Goal: Task Accomplishment & Management: Manage account settings

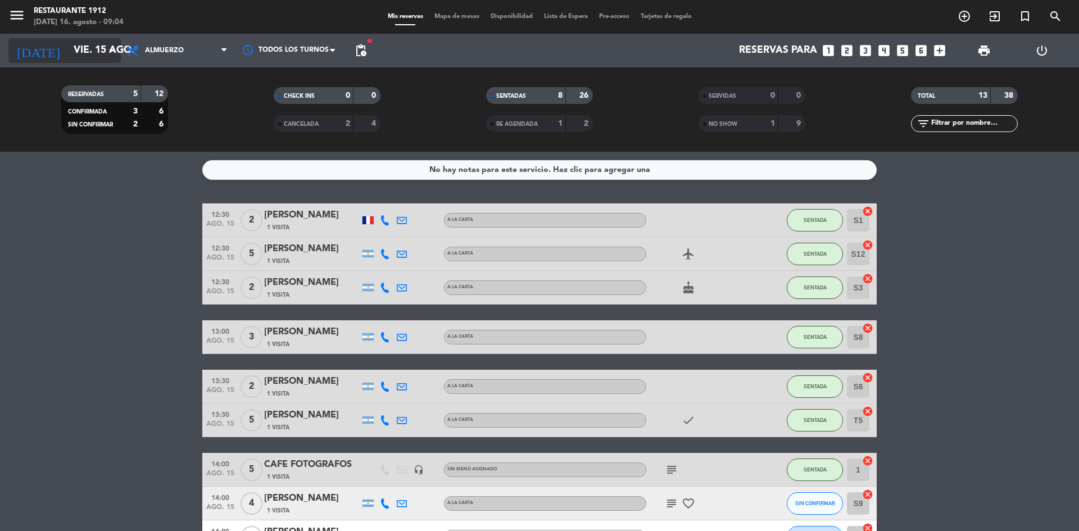
click at [89, 57] on input "vie. 15 ago." at bounding box center [133, 50] width 130 height 22
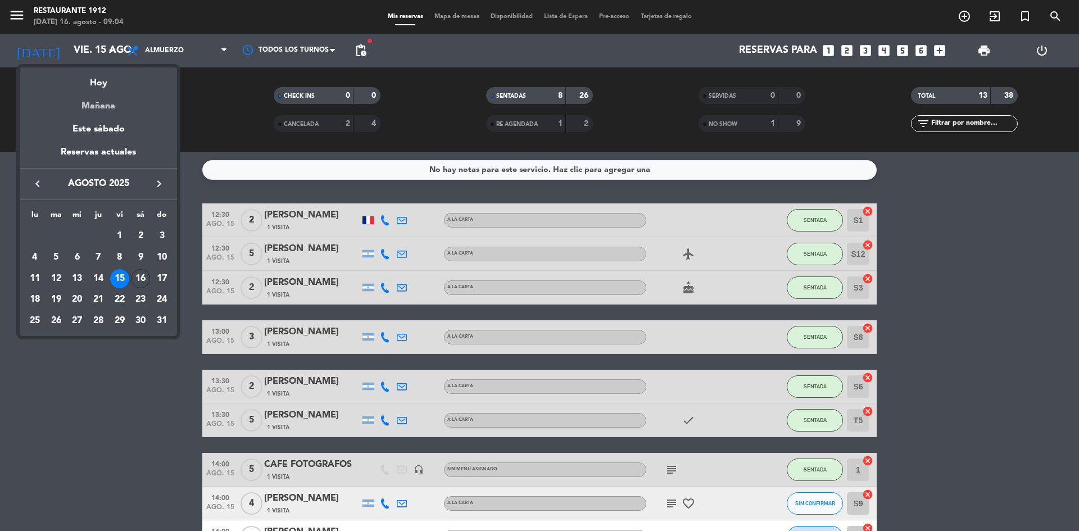
click at [105, 100] on div "Mañana" at bounding box center [98, 102] width 157 height 23
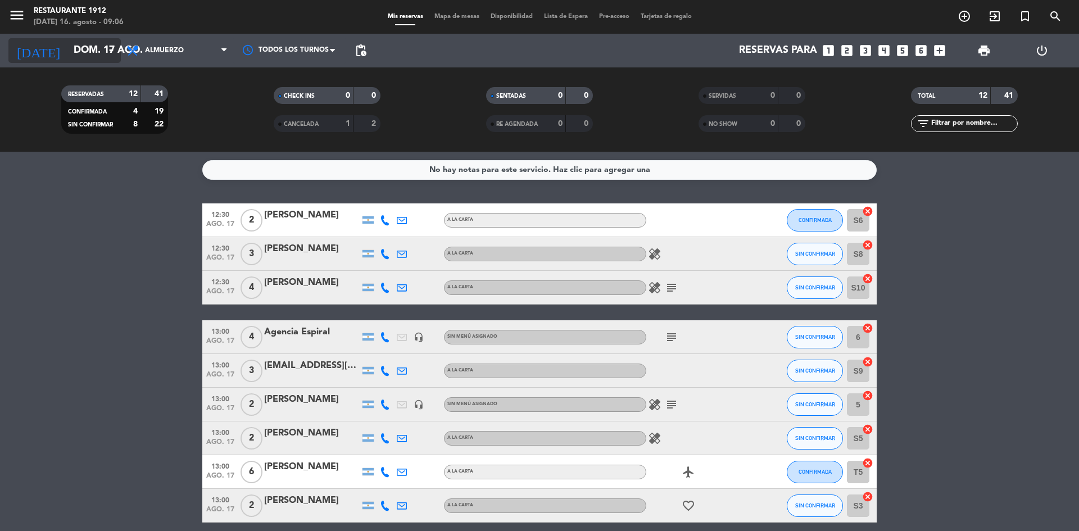
click at [99, 43] on input "dom. 17 ago." at bounding box center [133, 50] width 130 height 22
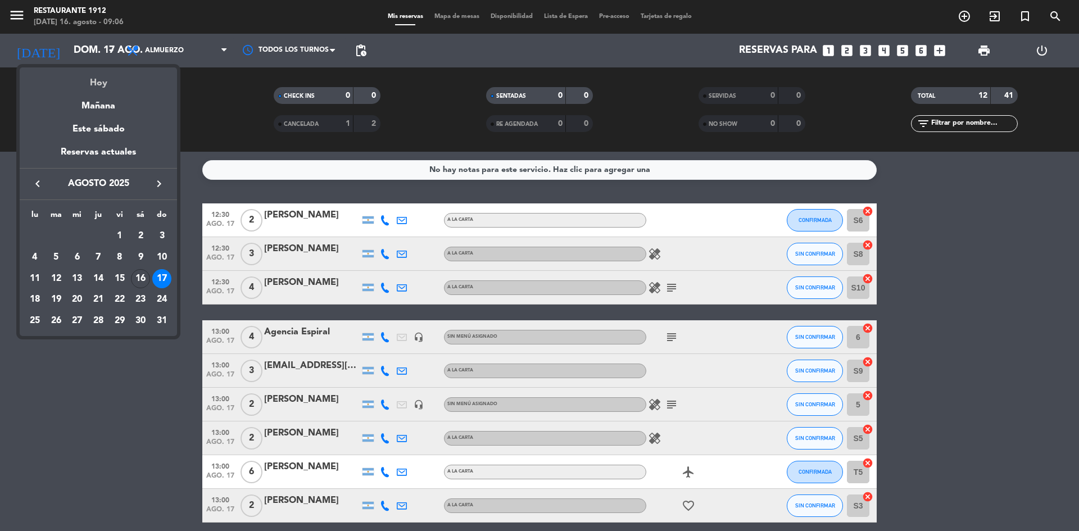
click at [105, 82] on div "Hoy" at bounding box center [98, 78] width 157 height 23
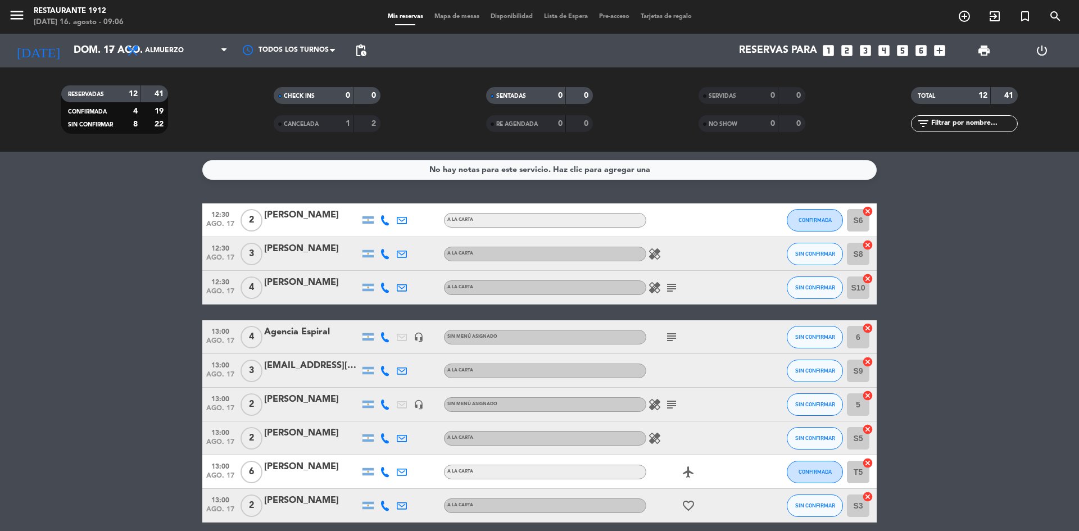
type input "sáb. 16 ago."
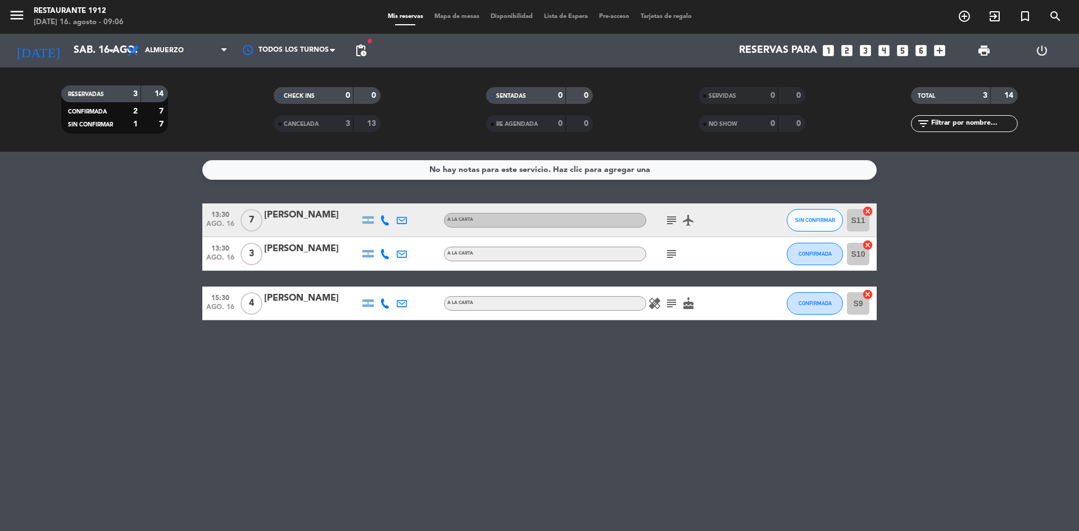
click at [138, 167] on service-notes "No hay notas para este servicio. Haz clic para agregar una" at bounding box center [539, 170] width 1079 height 20
click at [14, 15] on icon "menu" at bounding box center [16, 15] width 17 height 17
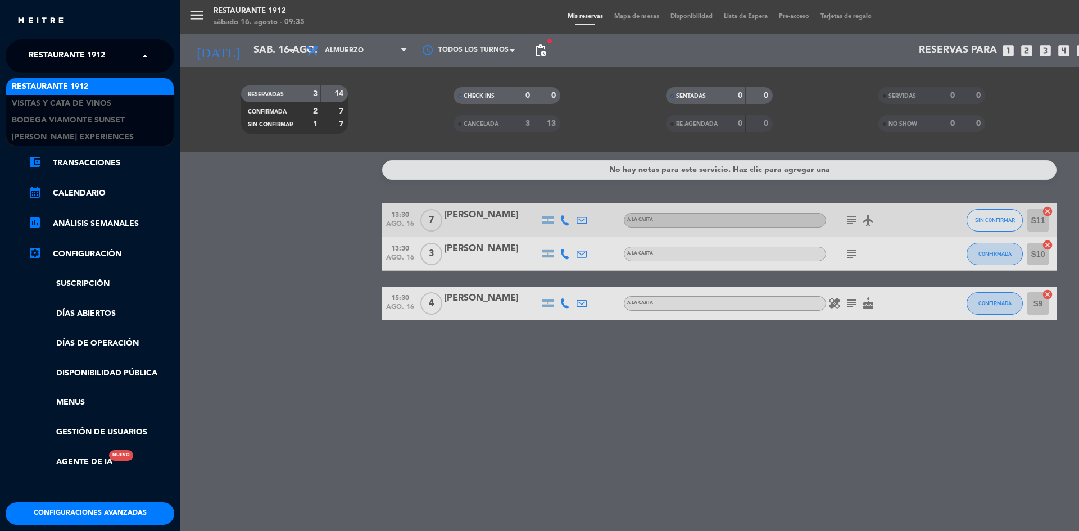
click at [105, 62] on span "Restaurante 1912" at bounding box center [67, 56] width 76 height 24
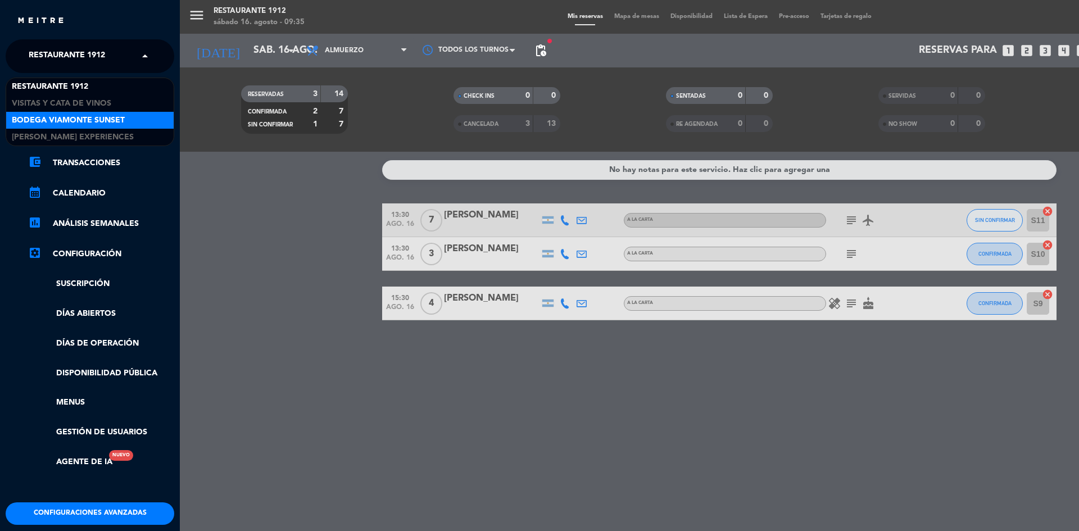
click at [105, 116] on span "Bodega Viamonte Sunset" at bounding box center [68, 120] width 113 height 13
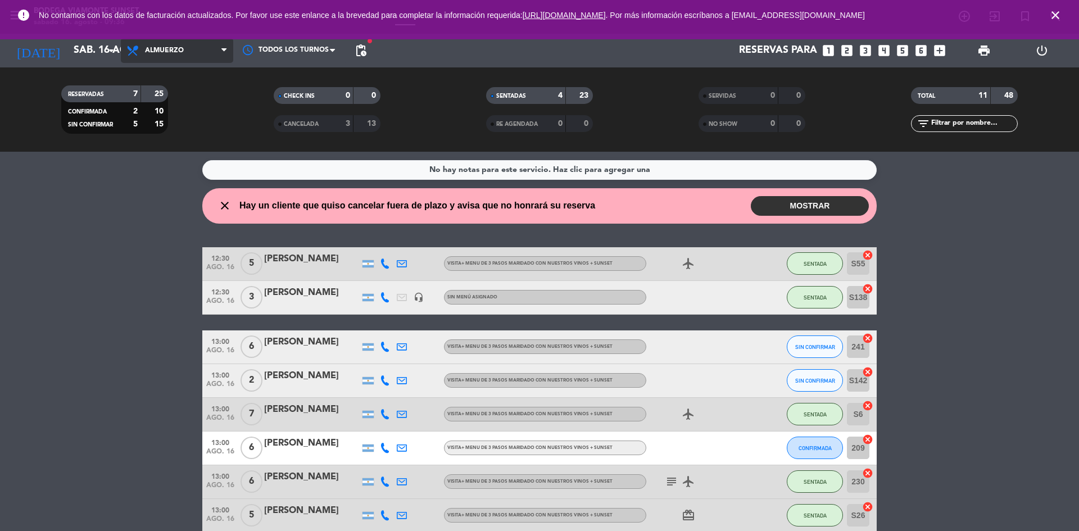
click at [221, 49] on icon at bounding box center [223, 50] width 5 height 9
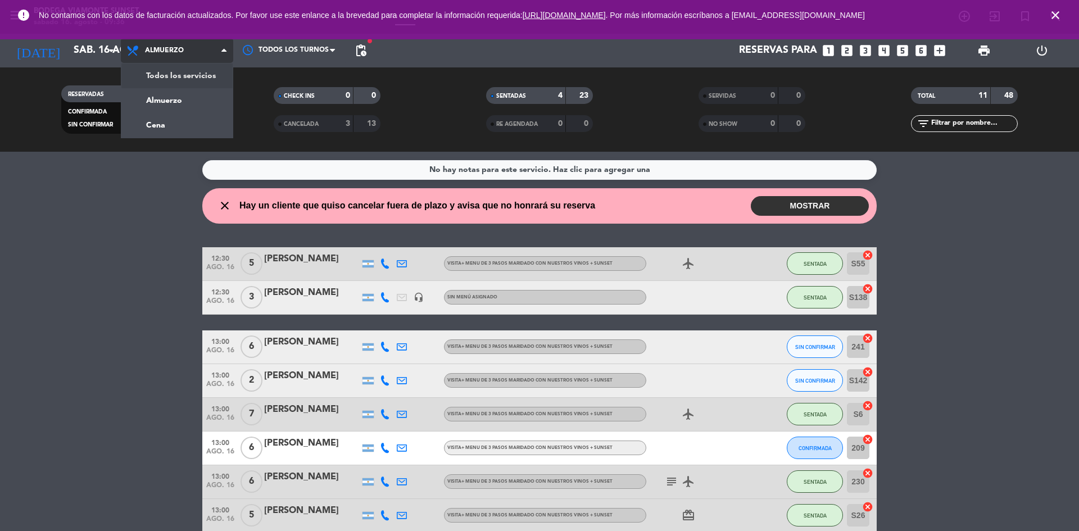
click at [214, 72] on div "menu Bodega [PERSON_NAME] Sunset [DATE] 16. agosto - 09:36 Mis reservas Mapa de…" at bounding box center [539, 76] width 1079 height 152
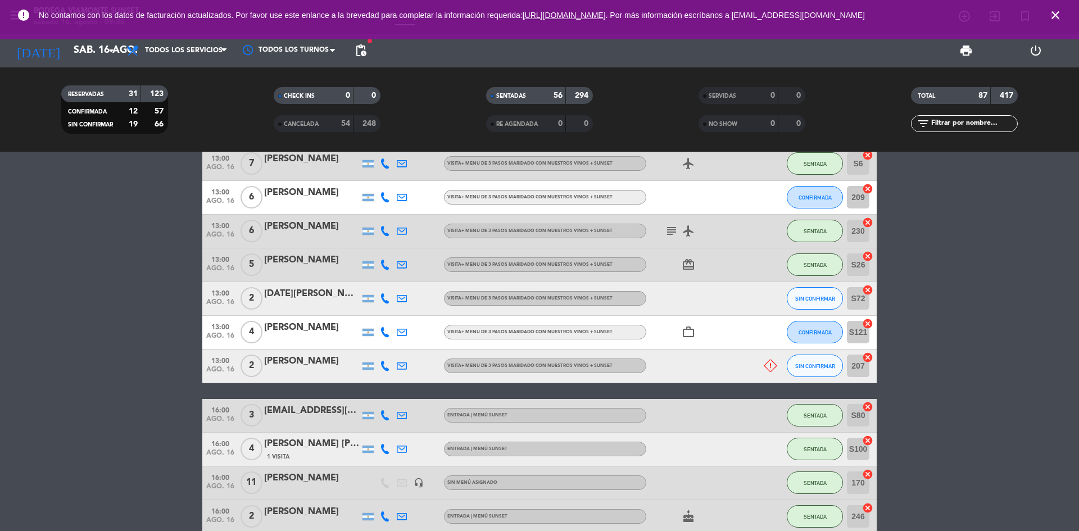
scroll to position [281, 0]
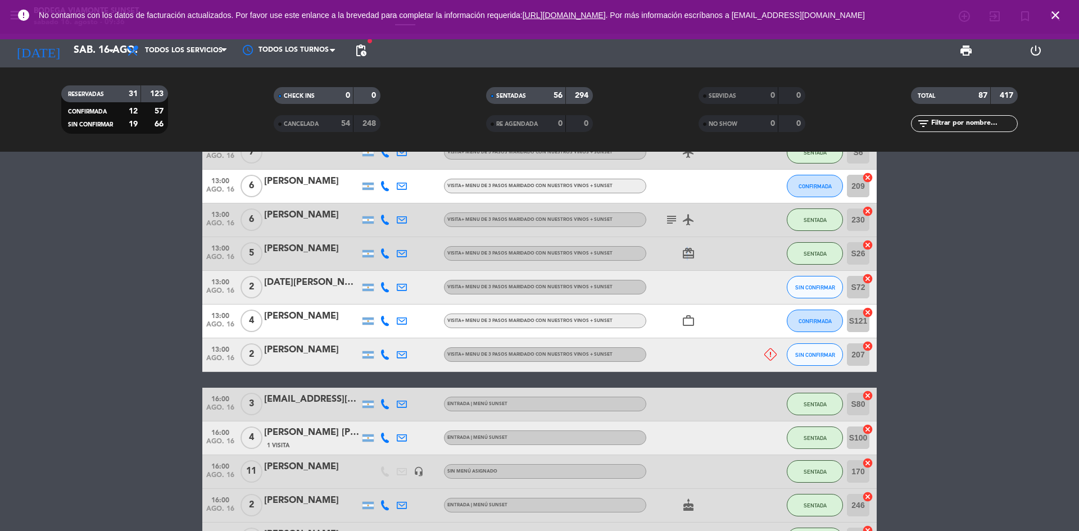
click at [687, 255] on icon "card_giftcard" at bounding box center [688, 253] width 13 height 13
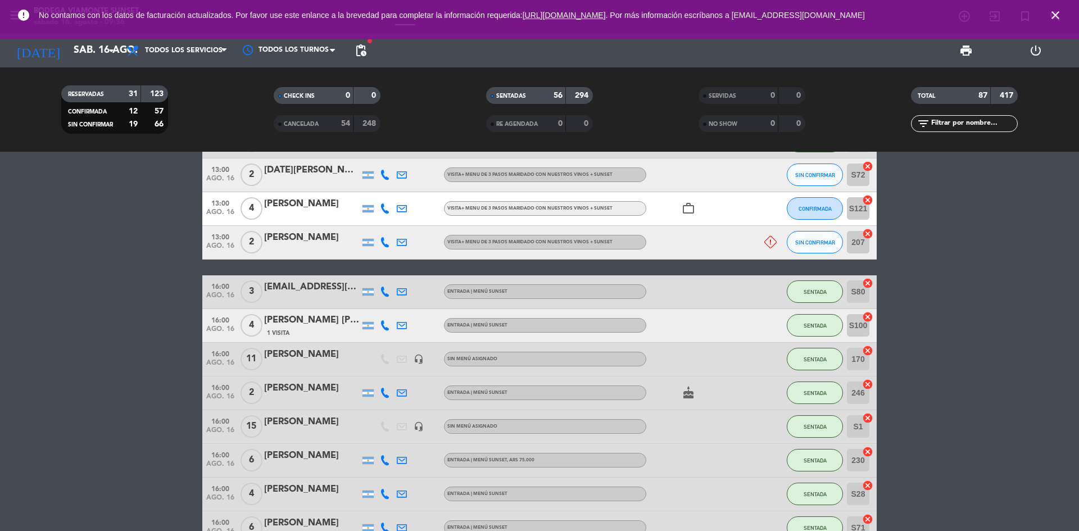
click at [682, 209] on icon "work_outline" at bounding box center [688, 208] width 13 height 13
click at [690, 400] on div "cake" at bounding box center [697, 393] width 101 height 33
click at [689, 396] on icon "cake" at bounding box center [688, 392] width 13 height 13
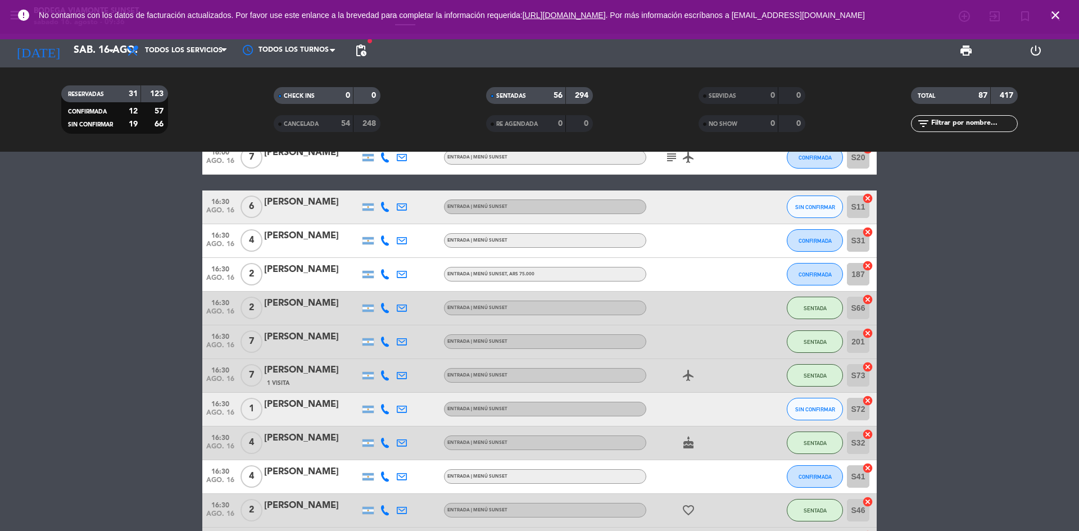
scroll to position [956, 0]
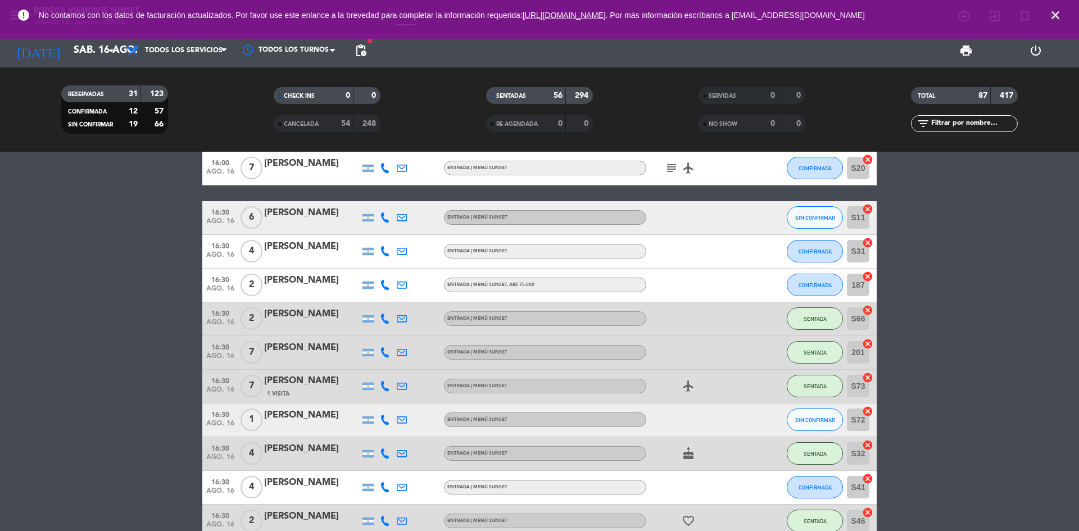
click at [686, 449] on icon "cake" at bounding box center [688, 453] width 13 height 13
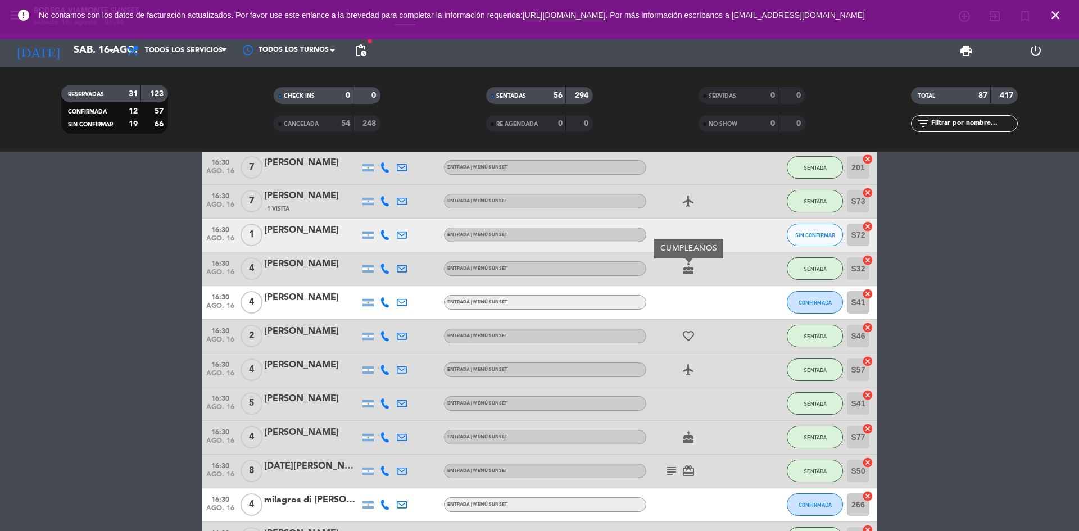
scroll to position [1237, 0]
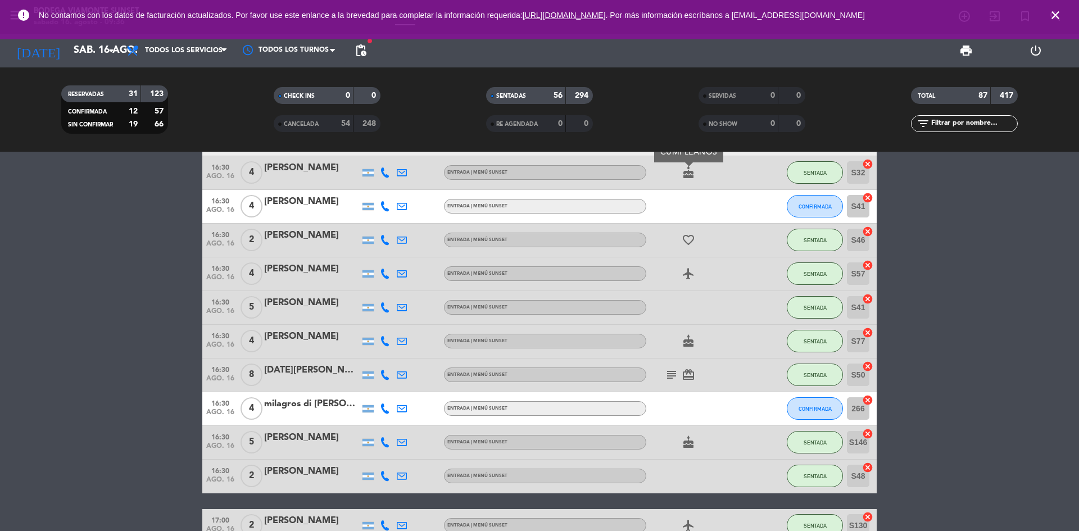
click at [688, 344] on icon "cake" at bounding box center [688, 340] width 13 height 13
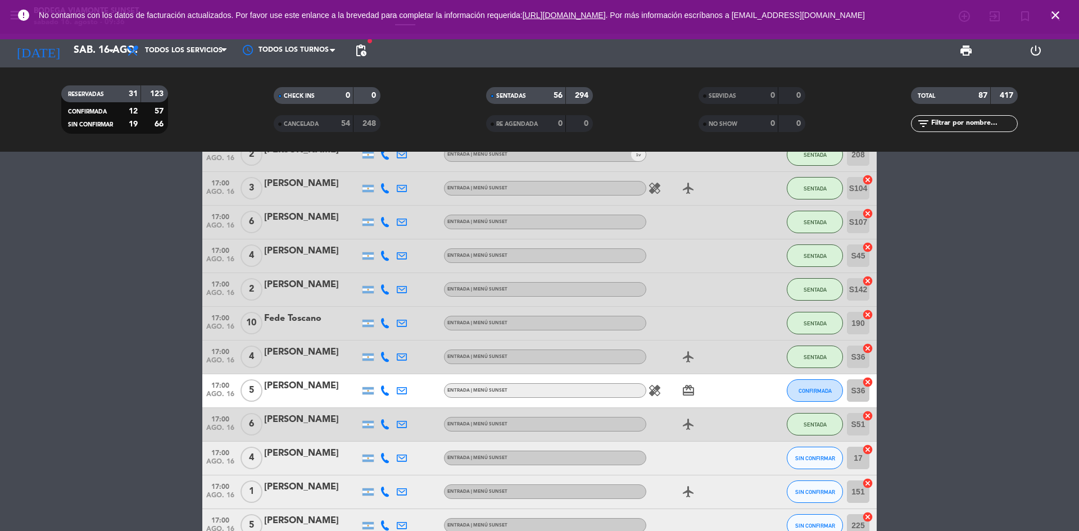
scroll to position [1799, 0]
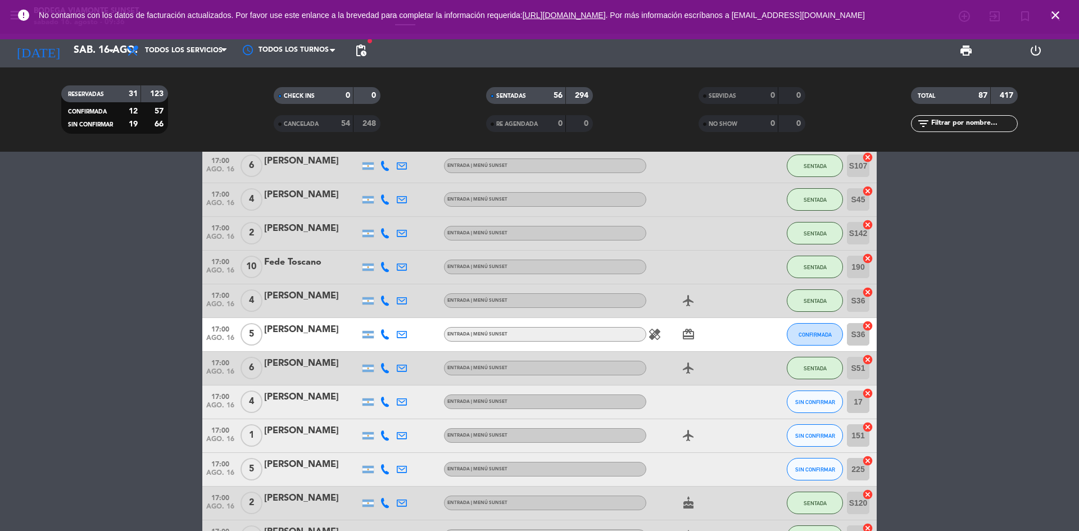
click at [685, 363] on icon "airplanemode_active" at bounding box center [688, 367] width 13 height 13
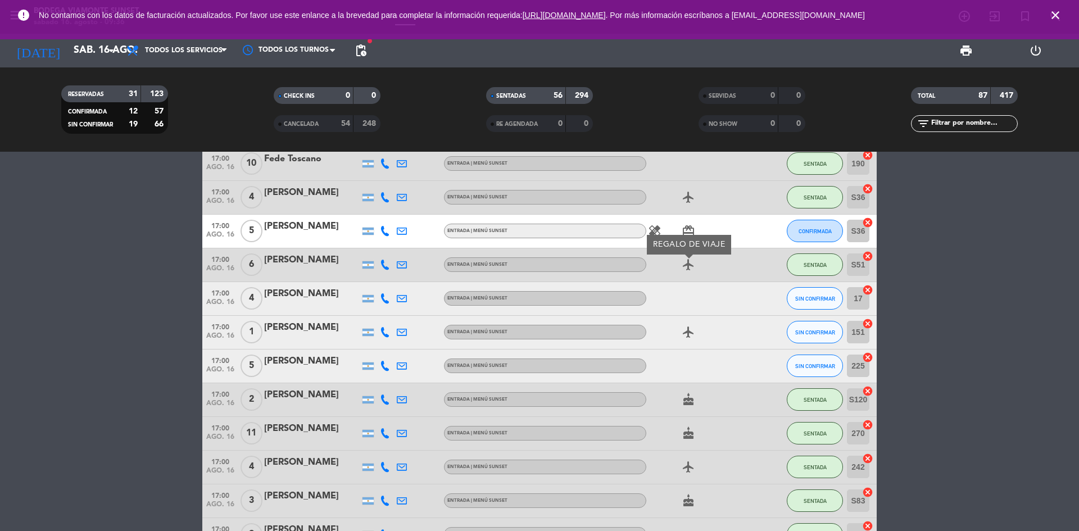
scroll to position [1855, 0]
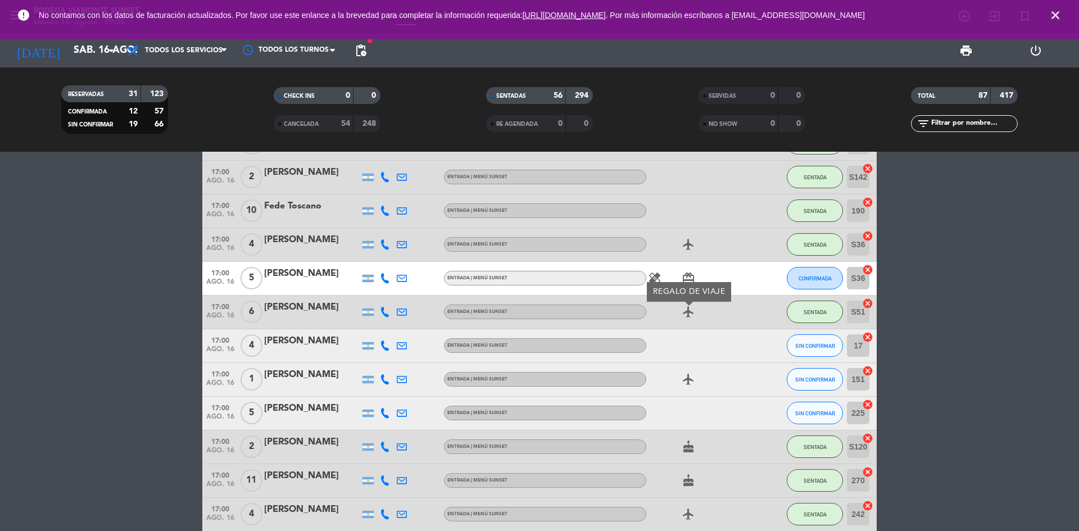
click at [652, 276] on icon "healing" at bounding box center [654, 278] width 13 height 13
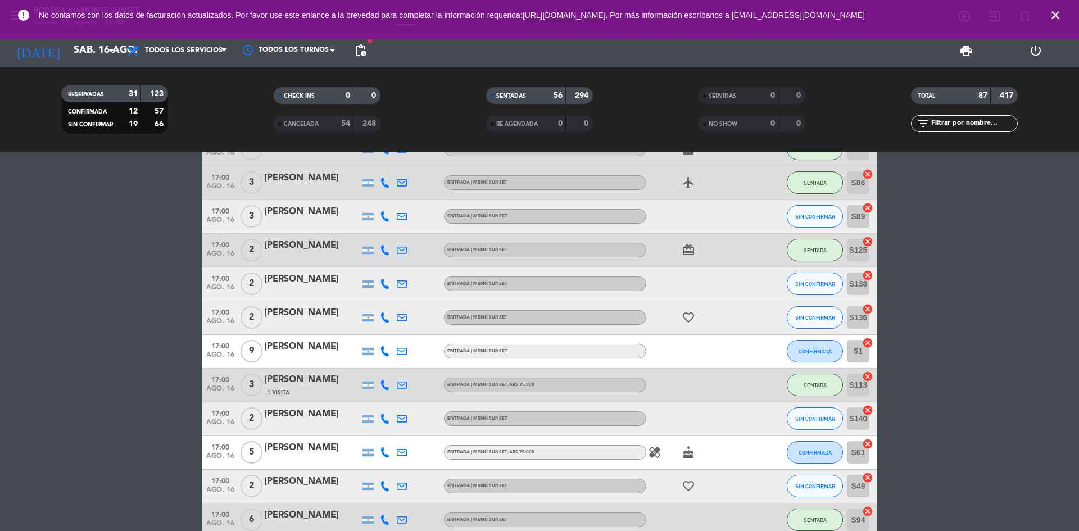
scroll to position [2474, 0]
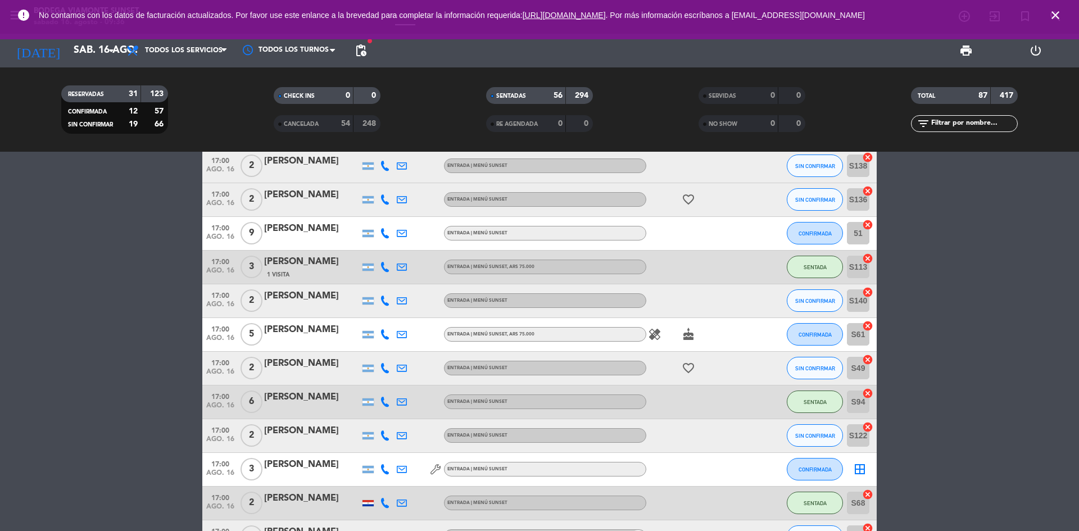
click at [689, 199] on icon "favorite_border" at bounding box center [688, 199] width 13 height 13
click at [691, 338] on icon "cake" at bounding box center [688, 334] width 13 height 13
click at [663, 338] on div "healing cake CUMPLEAÑOS" at bounding box center [697, 334] width 101 height 33
click at [658, 338] on icon "healing" at bounding box center [654, 334] width 13 height 13
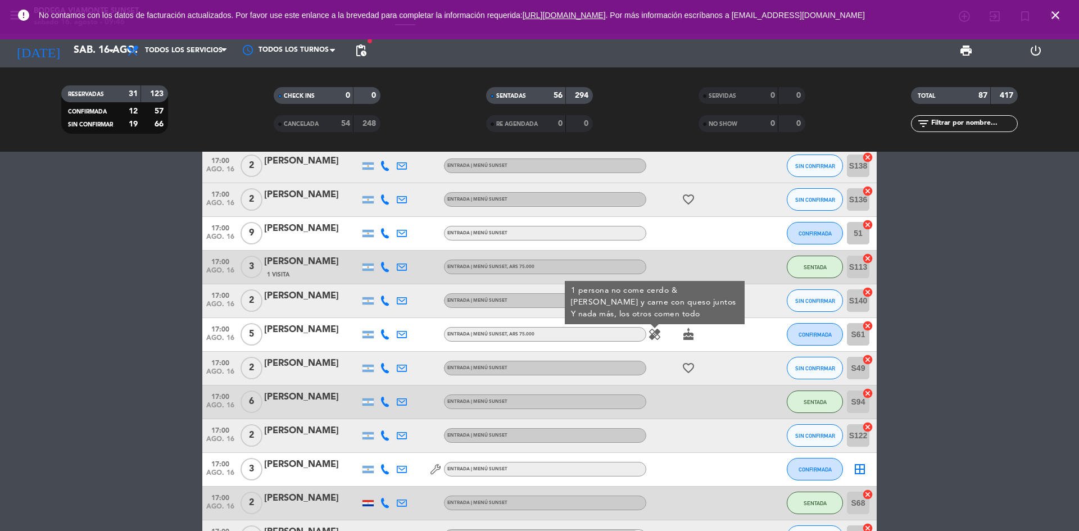
click at [1054, 19] on icon "close" at bounding box center [1055, 14] width 13 height 13
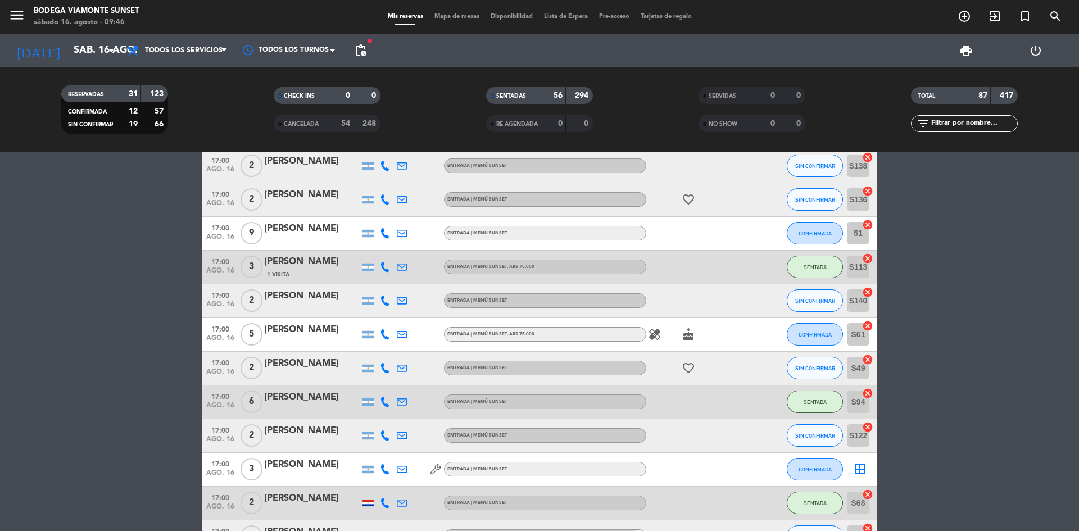
click at [29, 22] on span "menu" at bounding box center [20, 17] width 25 height 26
click at [19, 13] on icon "menu" at bounding box center [16, 15] width 17 height 17
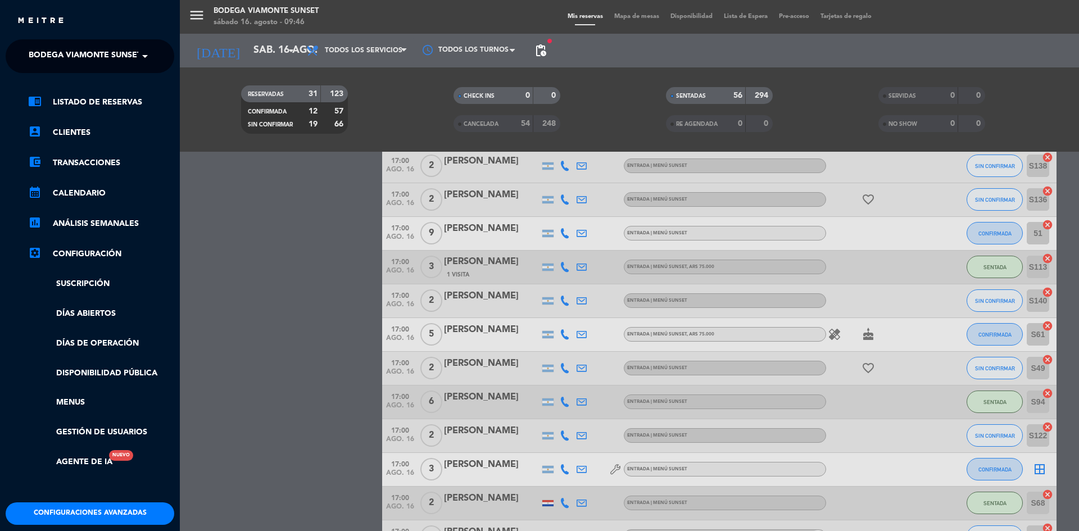
click at [192, 12] on div "menu Bodega [PERSON_NAME] Sunset [DATE] 16. agosto - 09:46 Mis reservas Mapa de…" at bounding box center [719, 265] width 1079 height 531
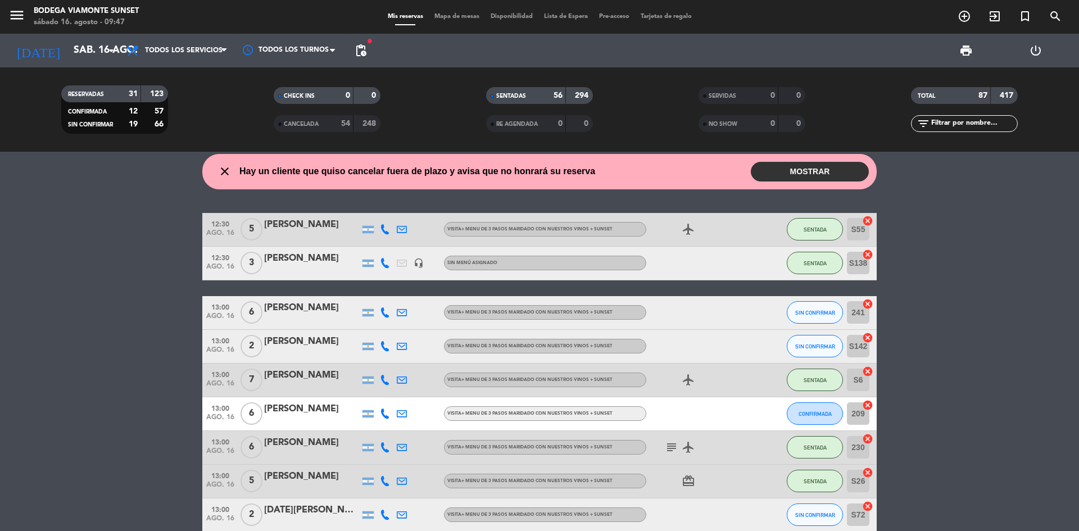
scroll to position [0, 0]
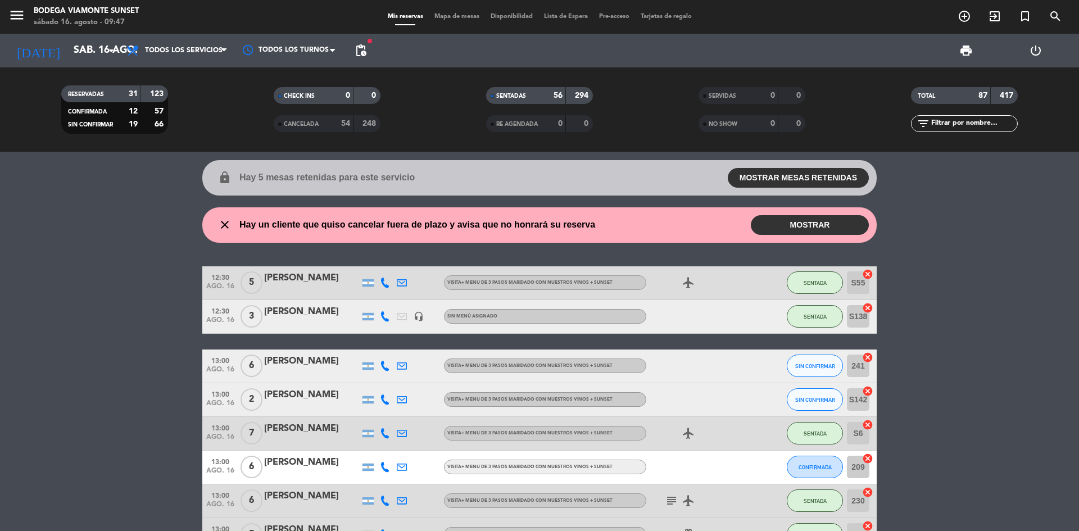
click at [757, 236] on div "close Hay un cliente que quiso cancelar fuera de plazo y avisa que no honrará s…" at bounding box center [539, 224] width 675 height 35
click at [788, 229] on button "MOSTRAR" at bounding box center [810, 225] width 118 height 20
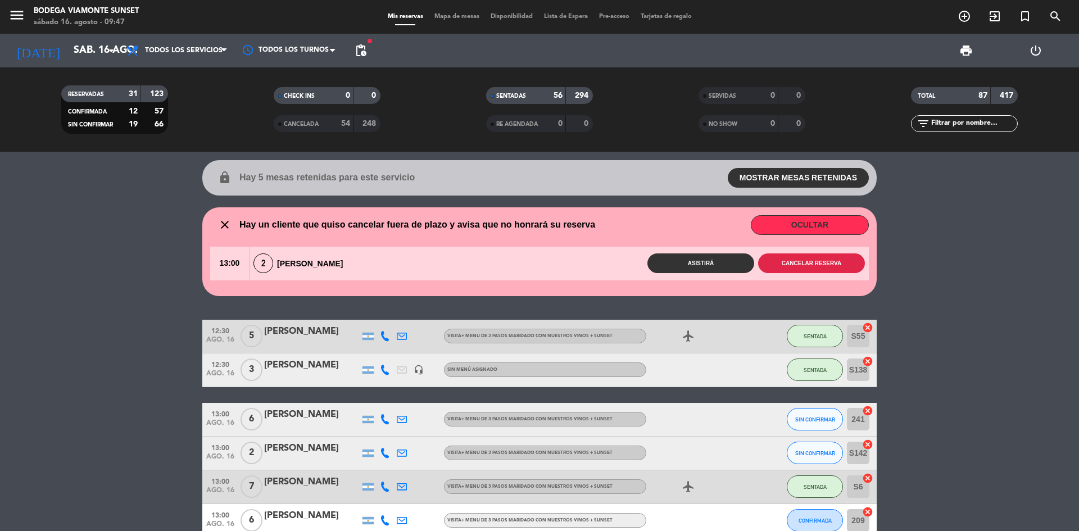
click at [820, 268] on button "Cancelar reserva" at bounding box center [811, 264] width 107 height 20
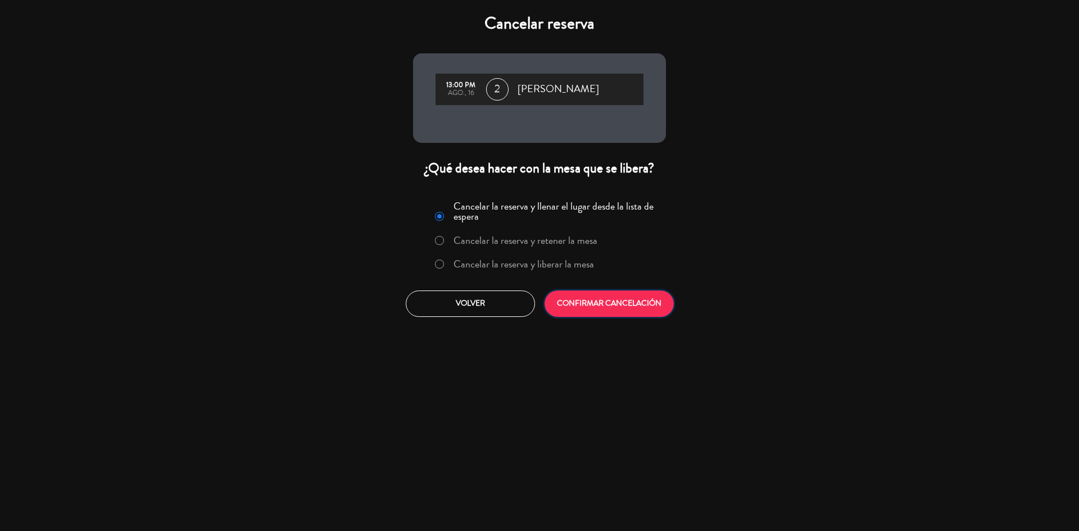
click at [630, 301] on button "CONFIRMAR CANCELACIÓN" at bounding box center [609, 304] width 129 height 26
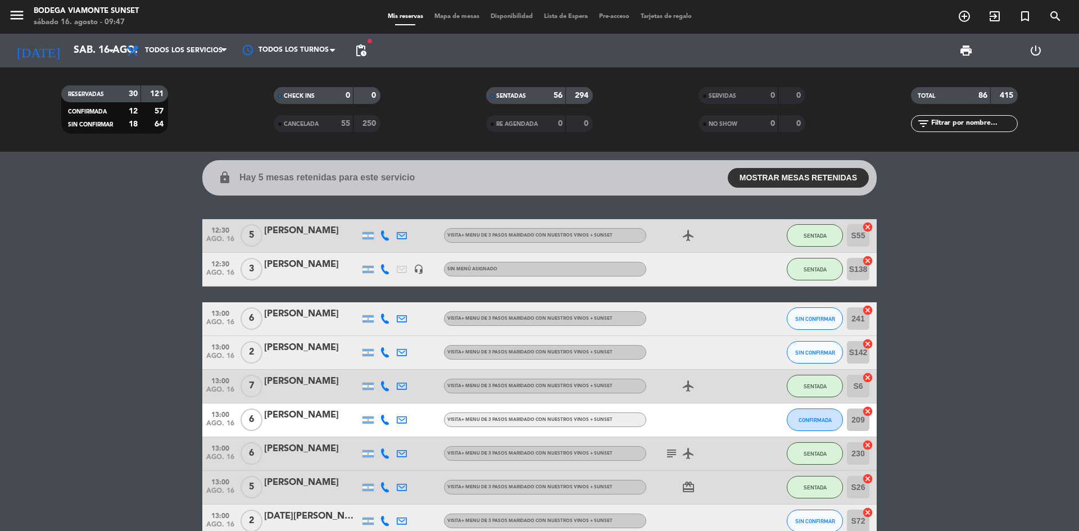
click at [750, 182] on button "MOSTRAR MESAS RETENIDAS" at bounding box center [798, 178] width 141 height 20
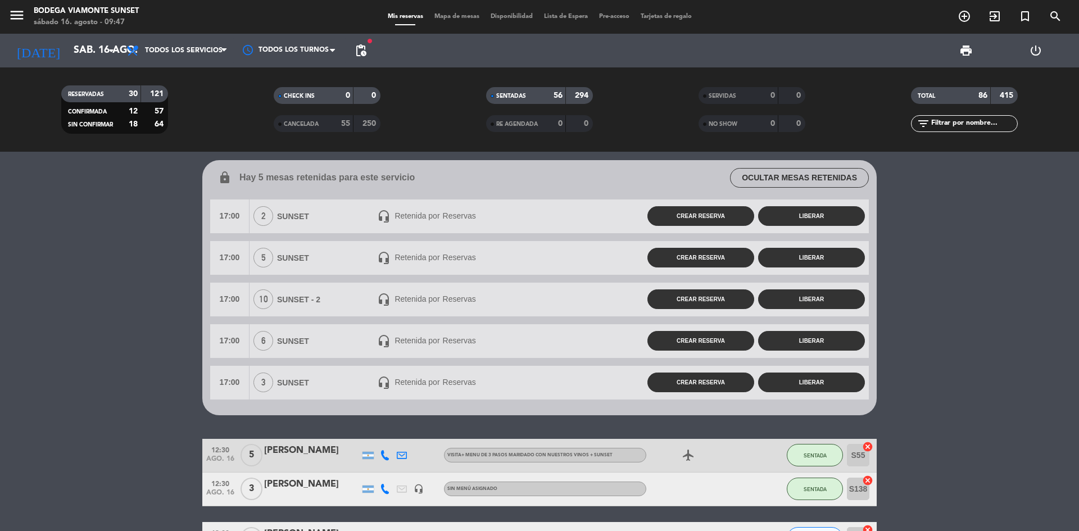
click at [755, 177] on button "OCULTAR MESAS RETENIDAS" at bounding box center [799, 178] width 139 height 20
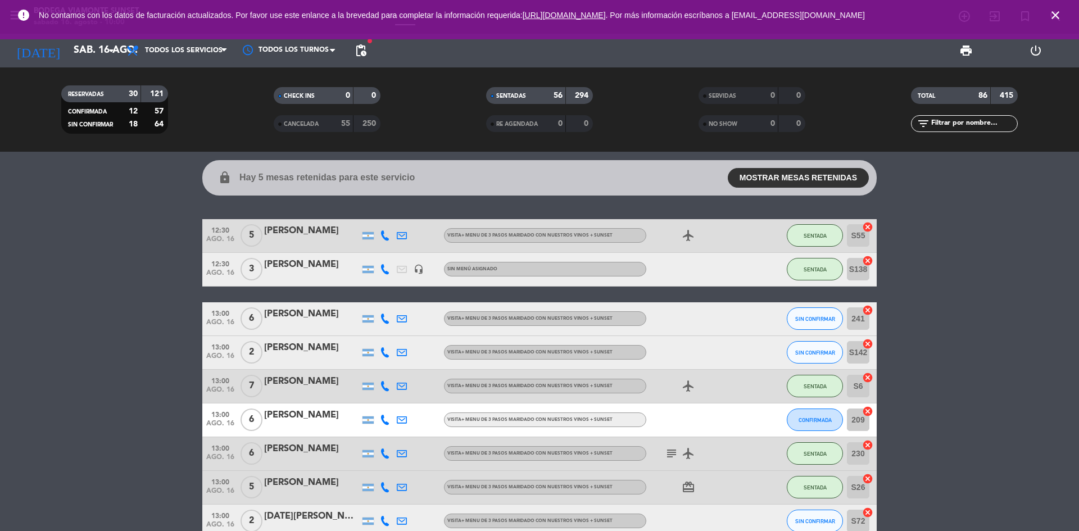
click at [1051, 16] on icon "close" at bounding box center [1055, 14] width 13 height 13
